Goal: Task Accomplishment & Management: Complete application form

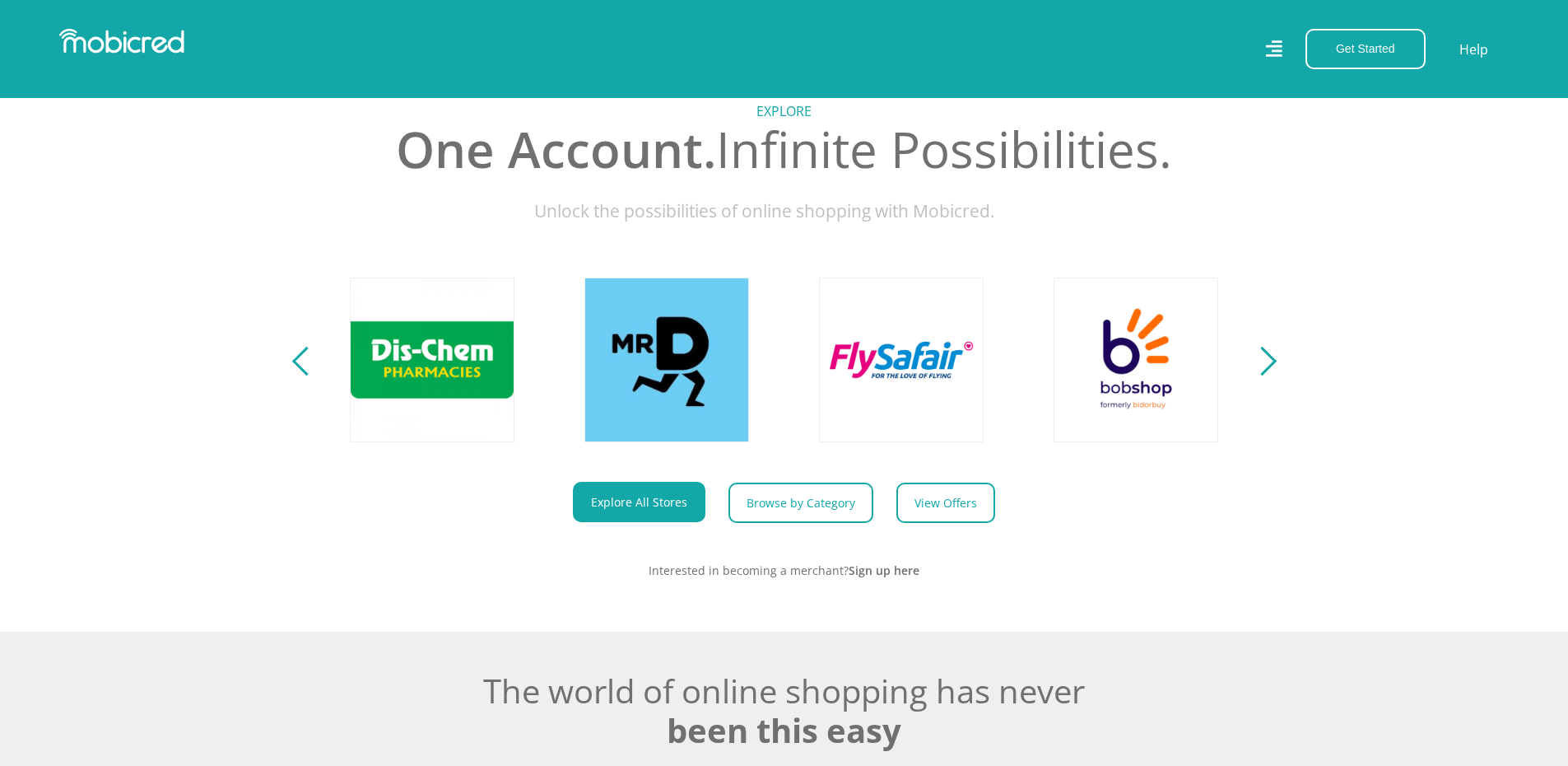
scroll to position [1153, 0]
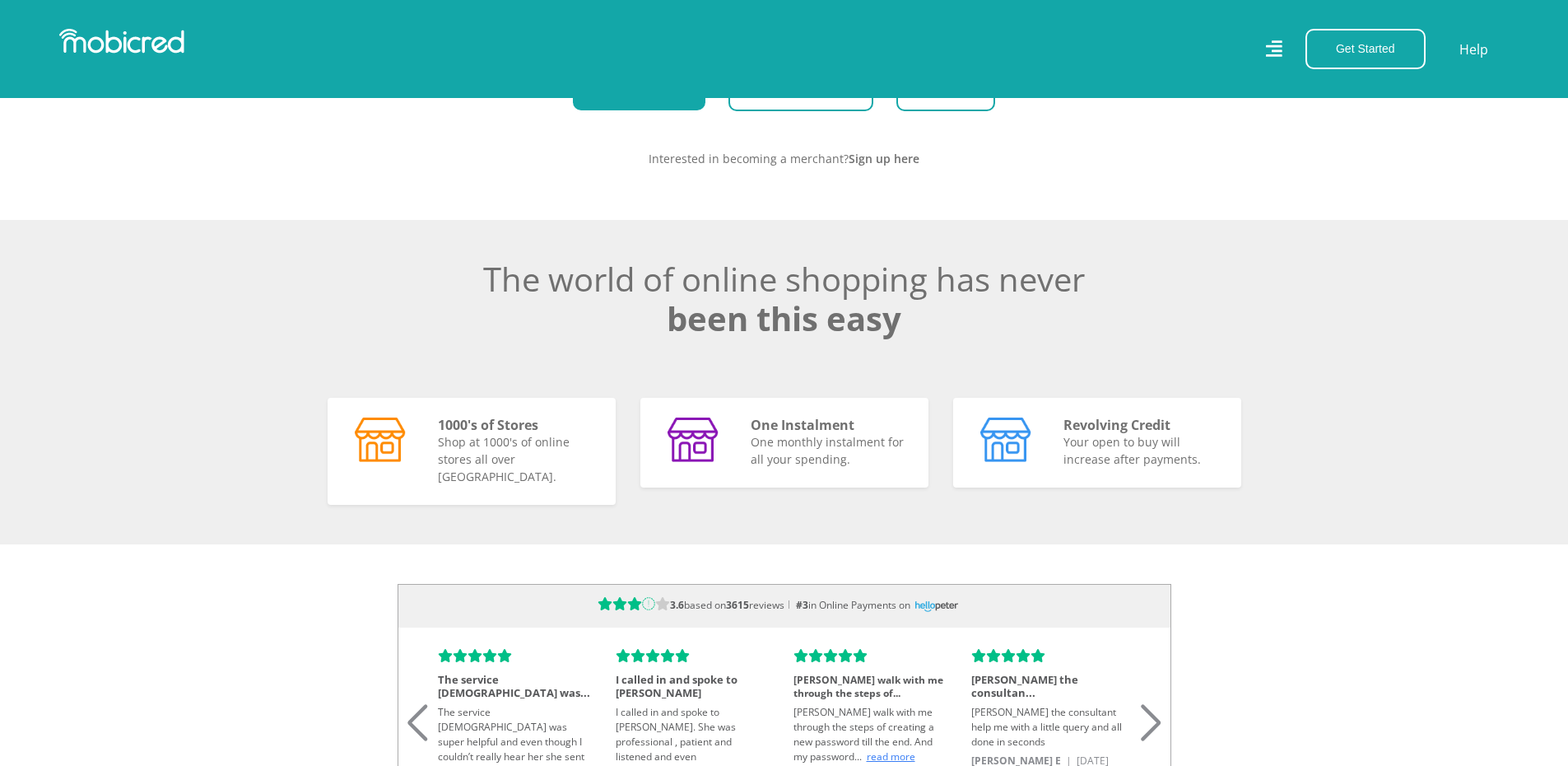
click at [1092, 47] on div "Get Started Open an Account Account Holder Login" at bounding box center [1360, 49] width 150 height 41
click at [1092, 47] on div "Get Started Open an Account Account Holder Login Help" at bounding box center [1154, 49] width 738 height 41
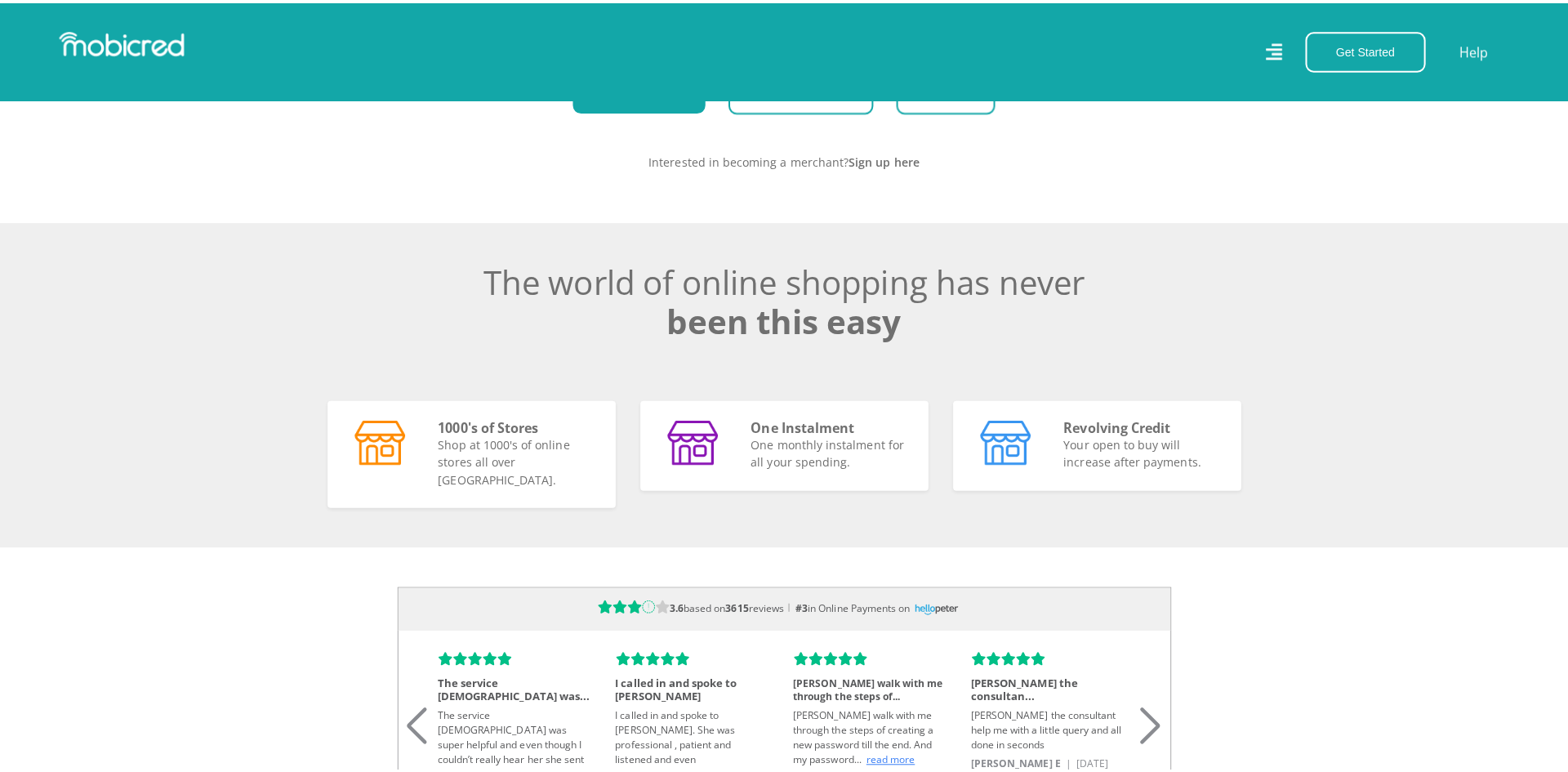
scroll to position [0, 3026]
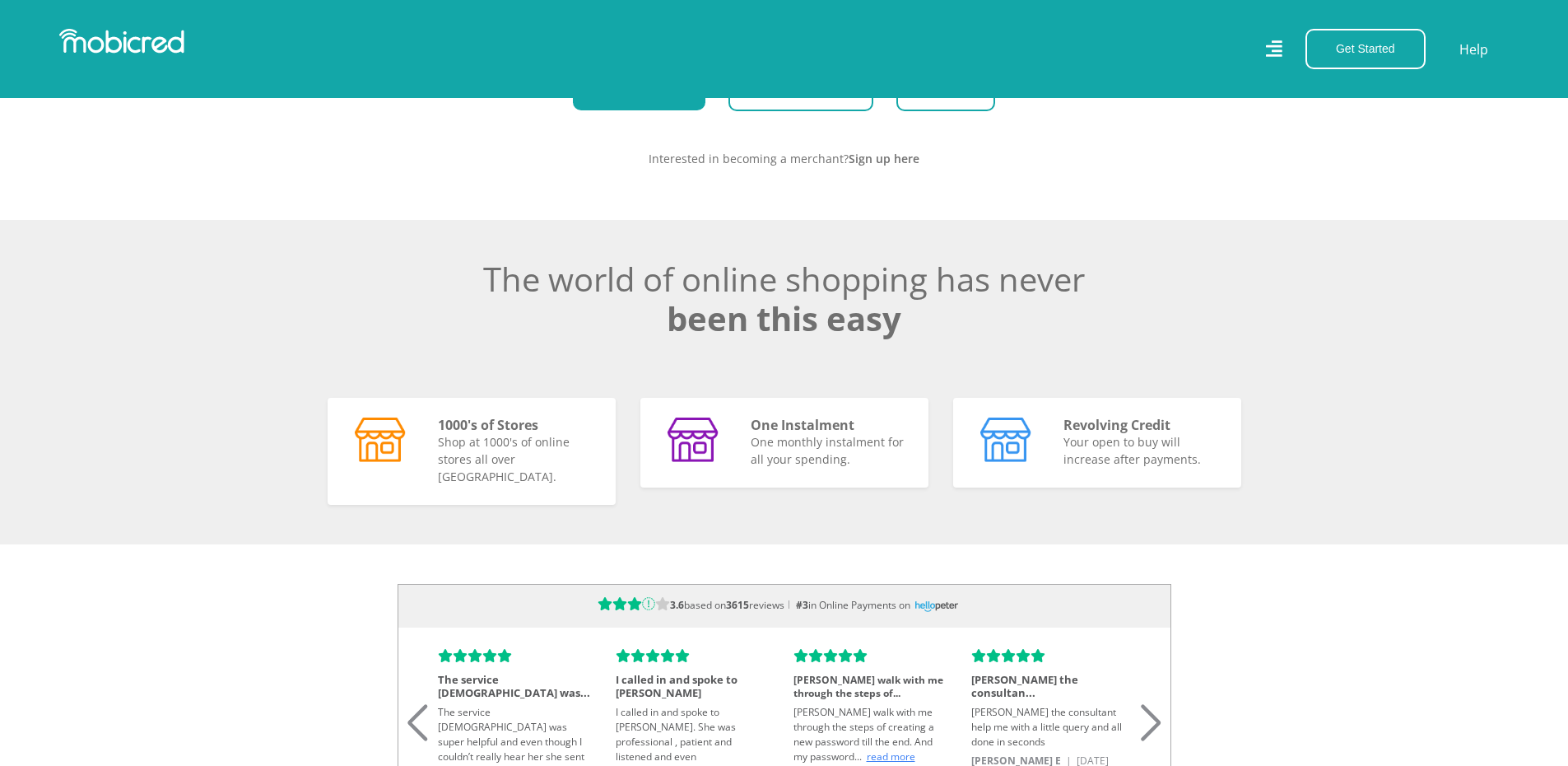
click at [1092, 48] on icon at bounding box center [1273, 48] width 16 height 24
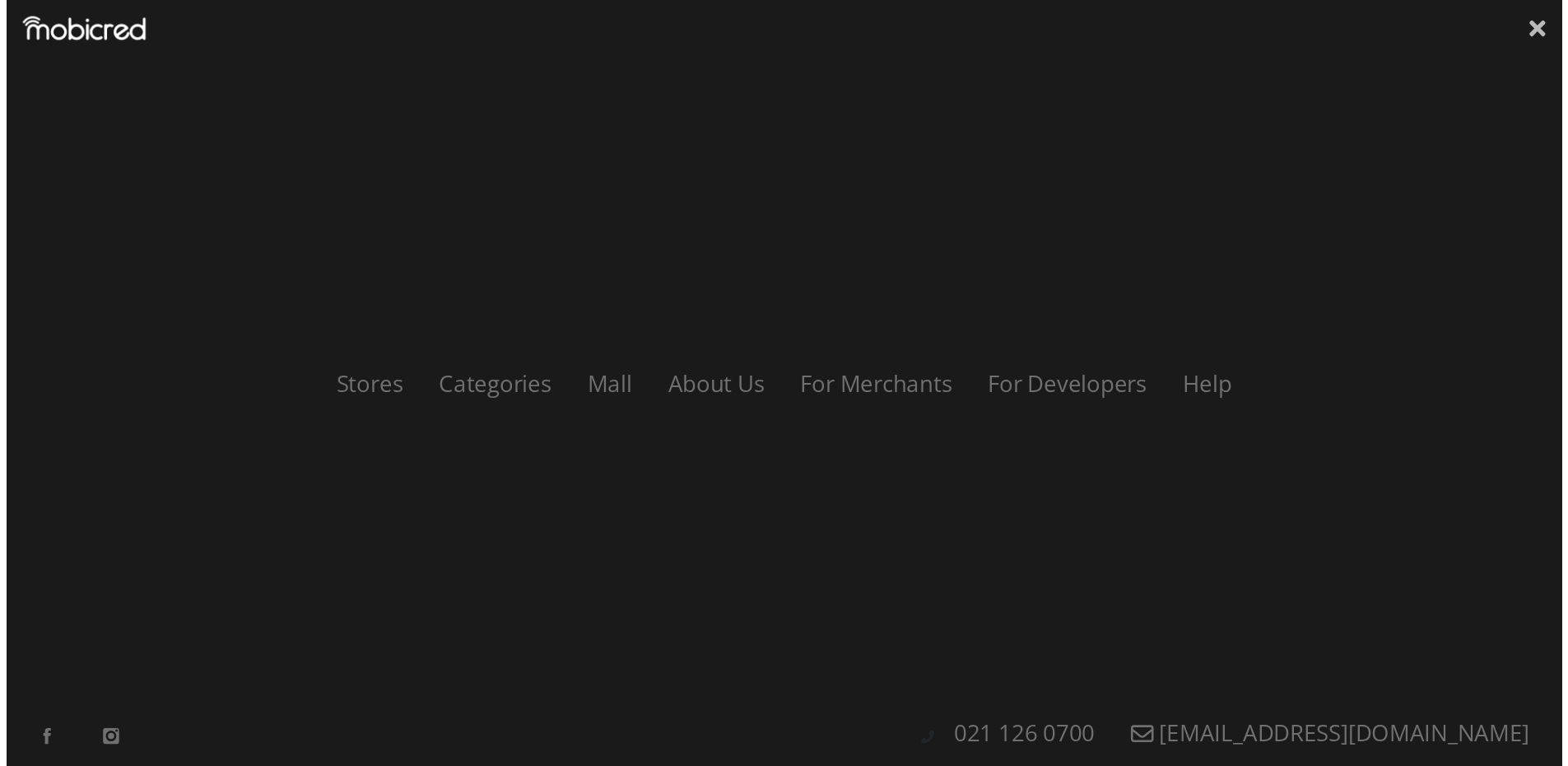
scroll to position [0, 3754]
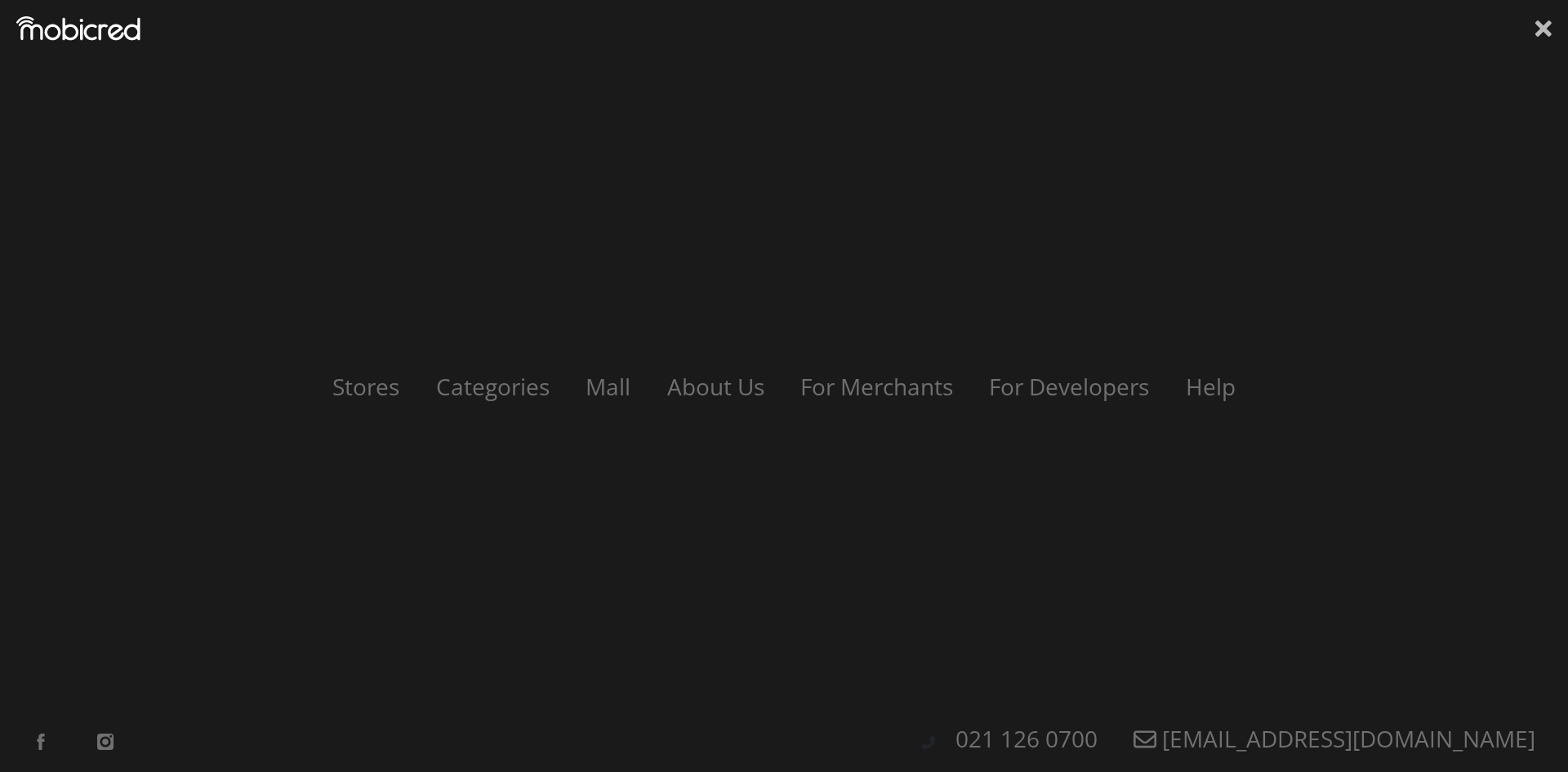
click at [1083, 29] on icon at bounding box center [1544, 28] width 16 height 16
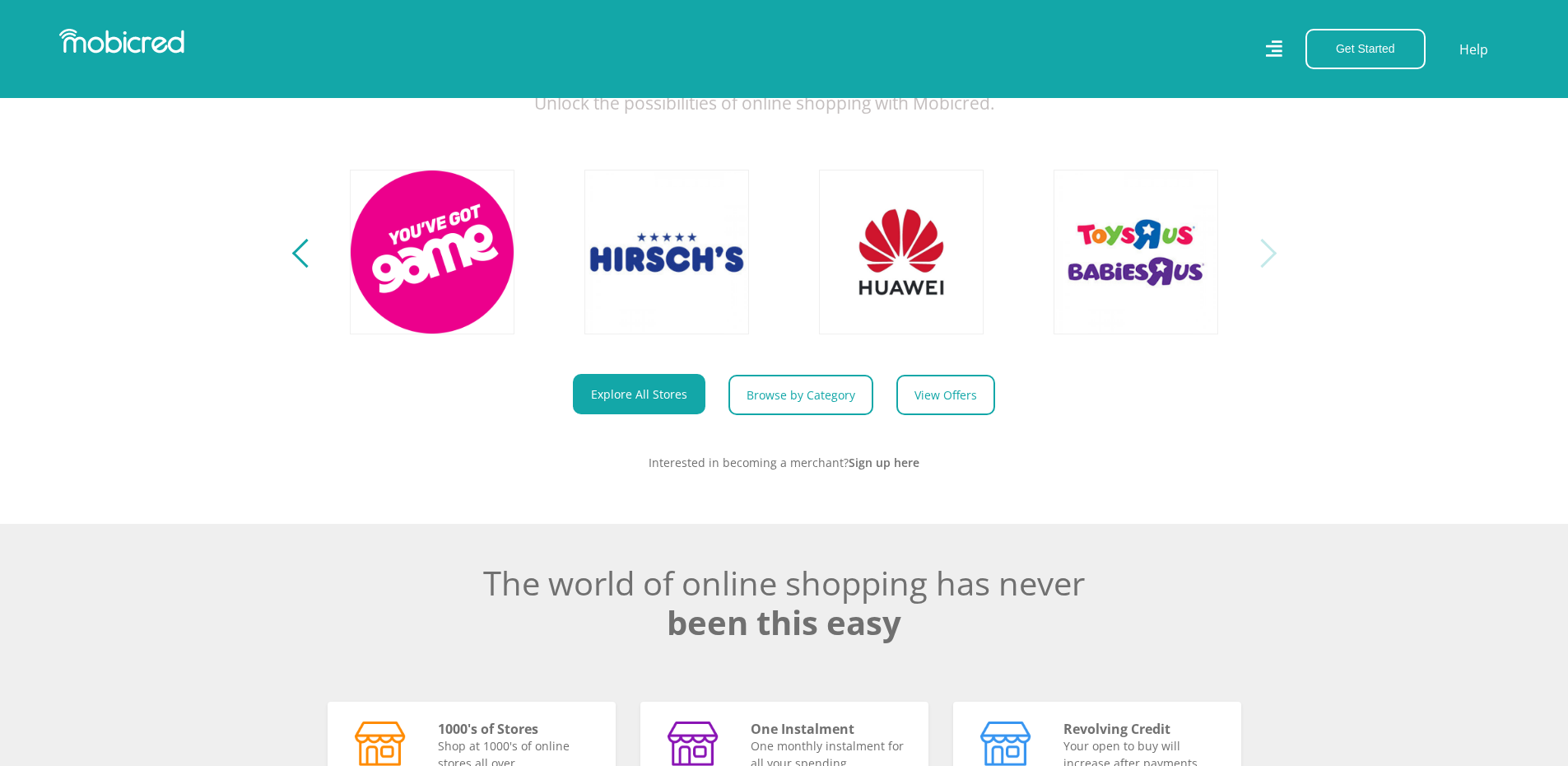
scroll to position [658, 0]
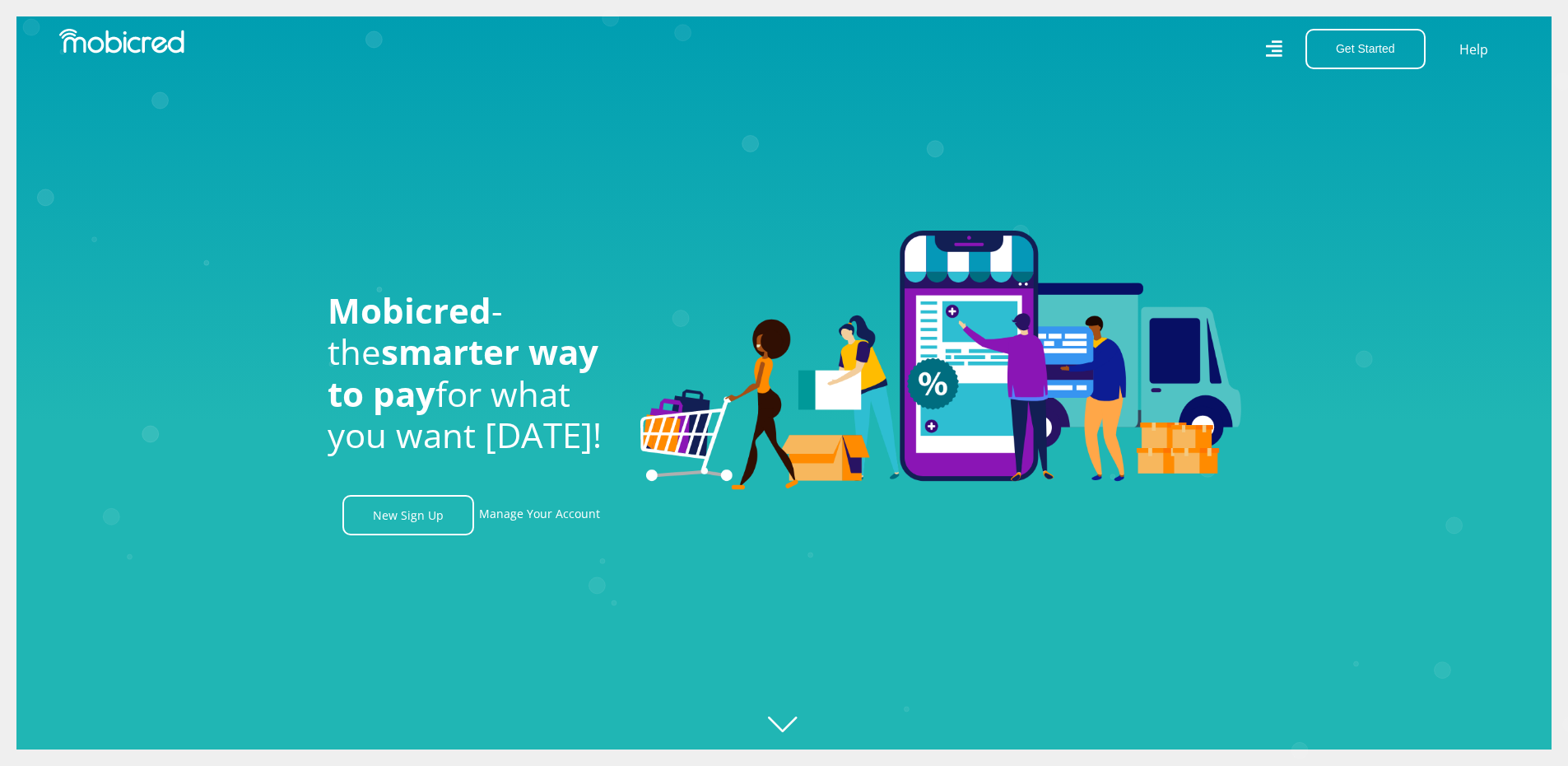
scroll to position [0, 542]
